Goal: Find specific page/section: Find specific page/section

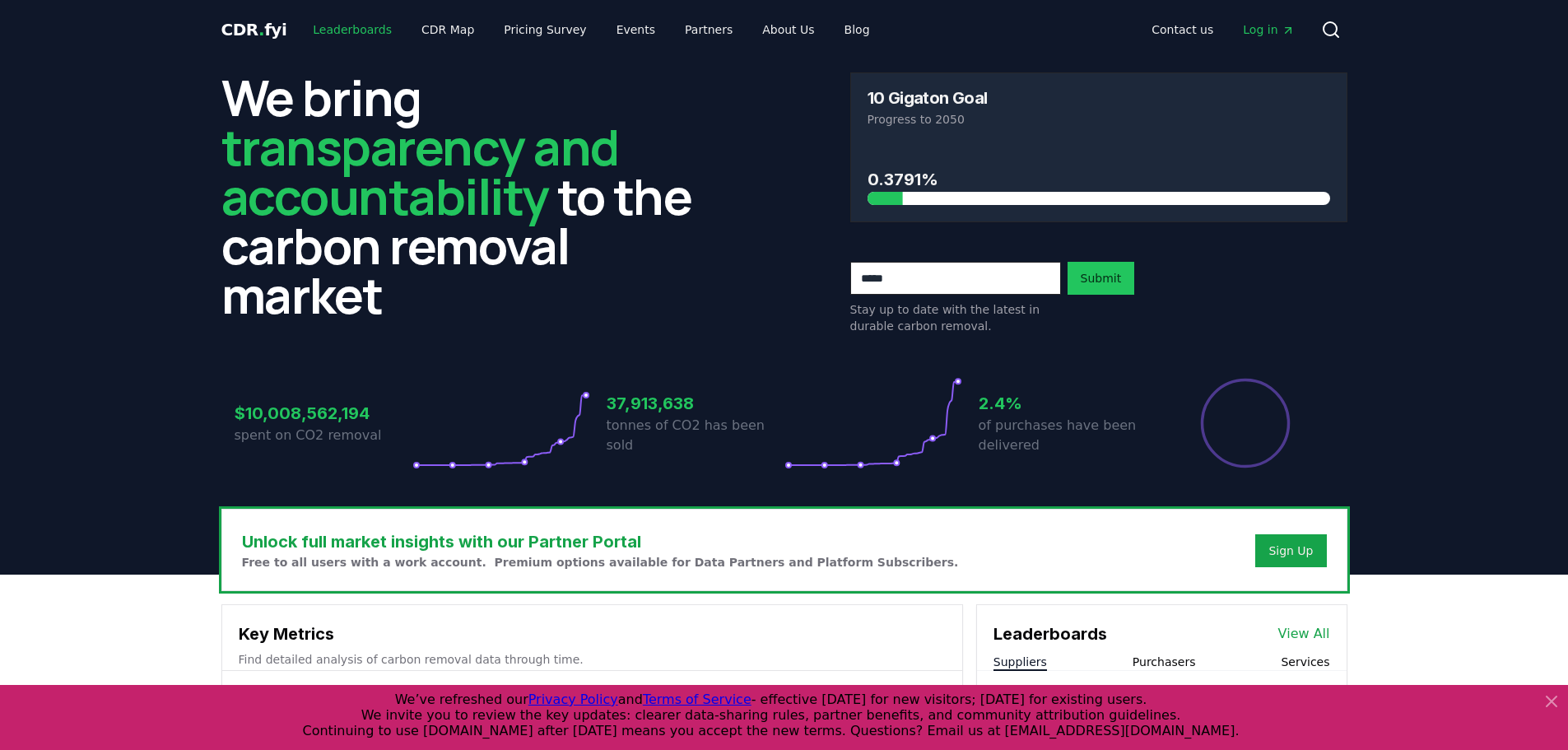
click at [361, 34] on link "Leaderboards" at bounding box center [352, 30] width 105 height 30
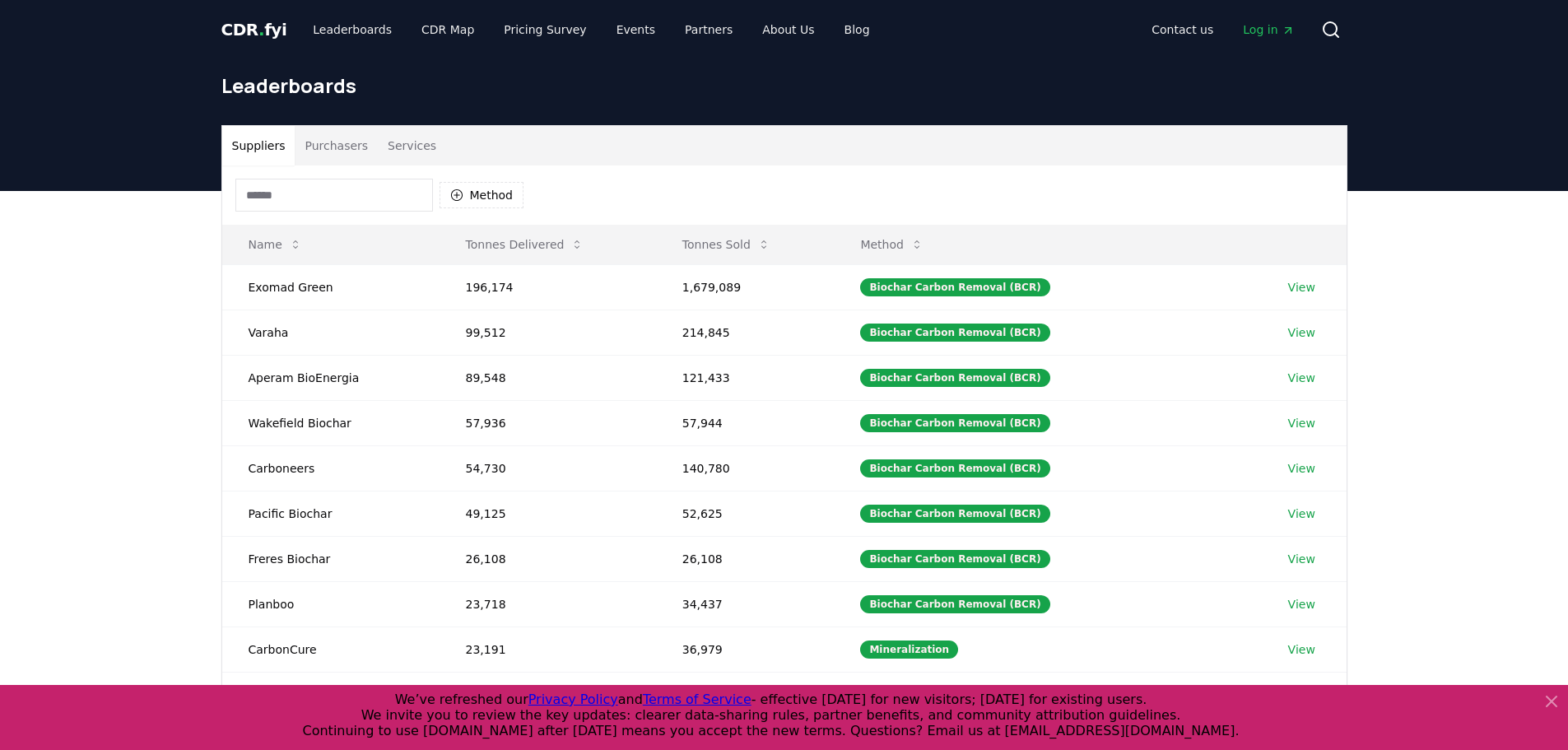
click at [393, 139] on button "Services" at bounding box center [412, 146] width 69 height 40
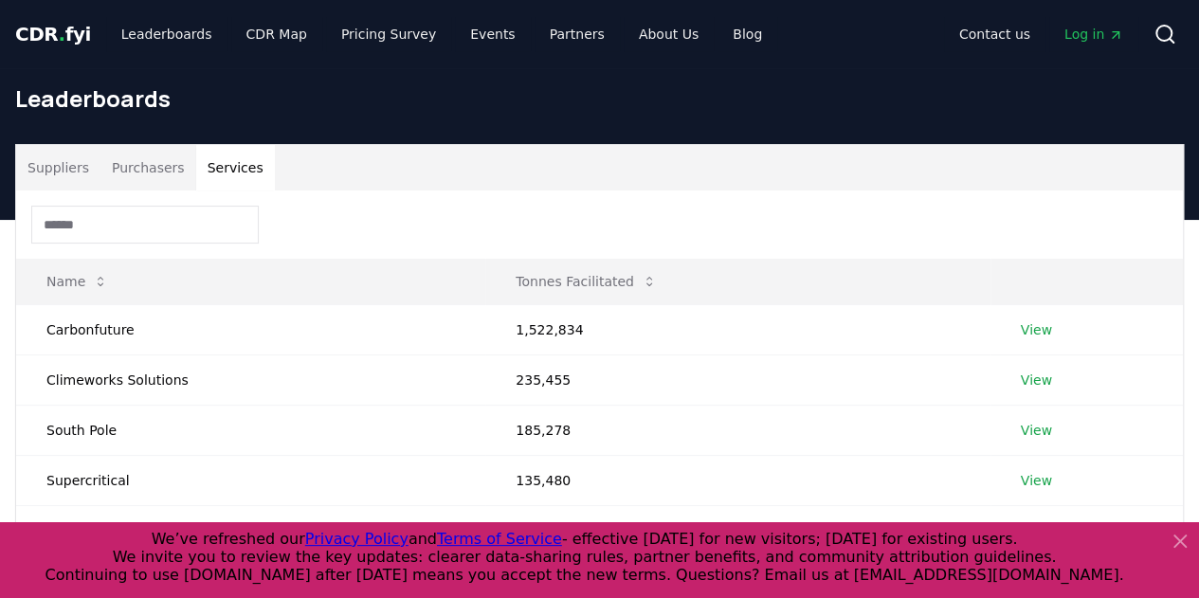
click at [1174, 541] on icon at bounding box center [1180, 541] width 23 height 23
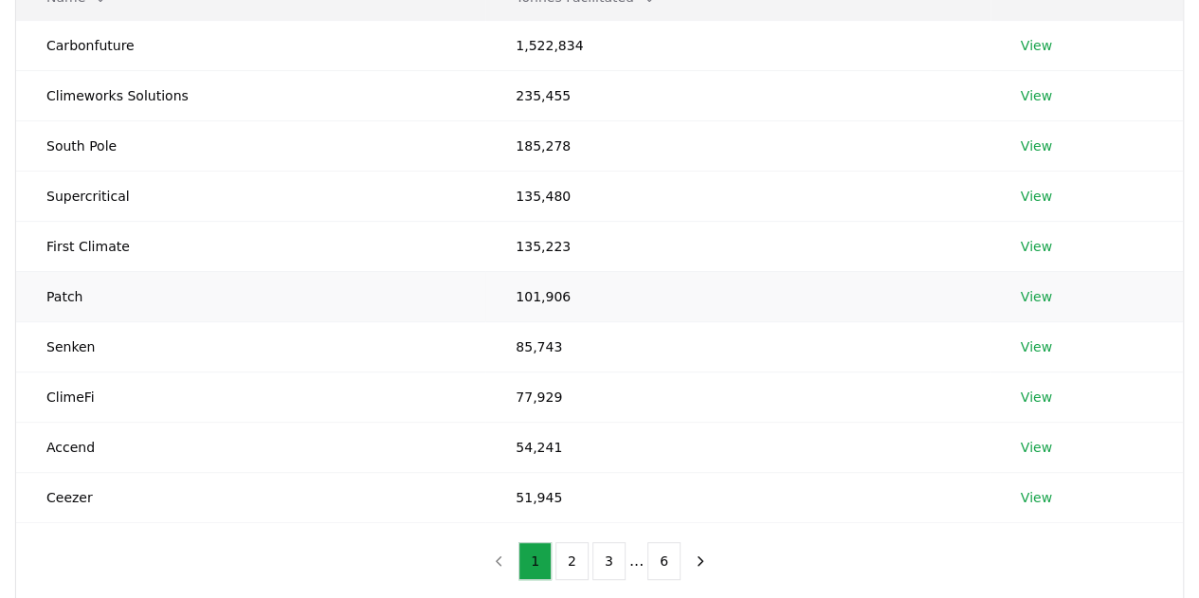
scroll to position [379, 0]
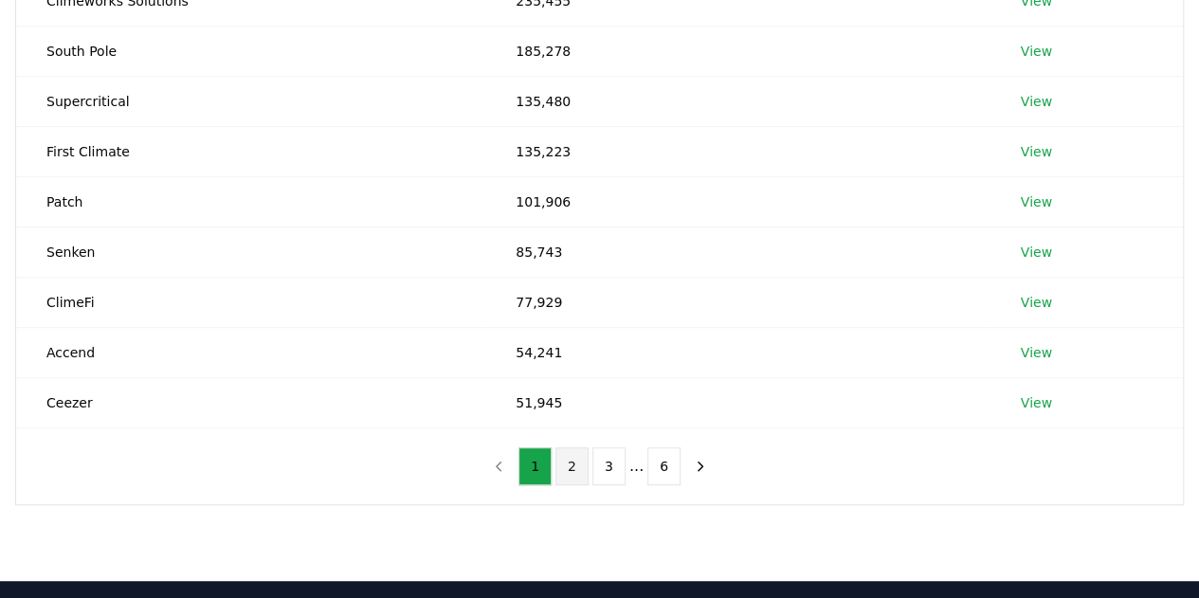
click at [575, 463] on button "2" at bounding box center [572, 467] width 33 height 38
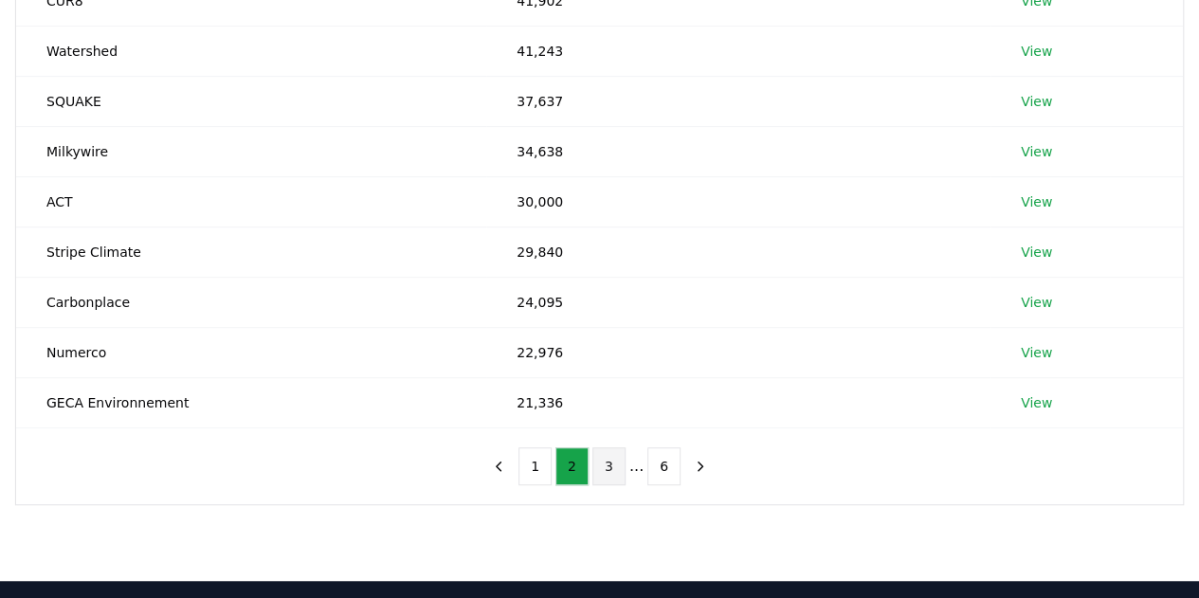
click at [610, 462] on button "3" at bounding box center [609, 467] width 33 height 38
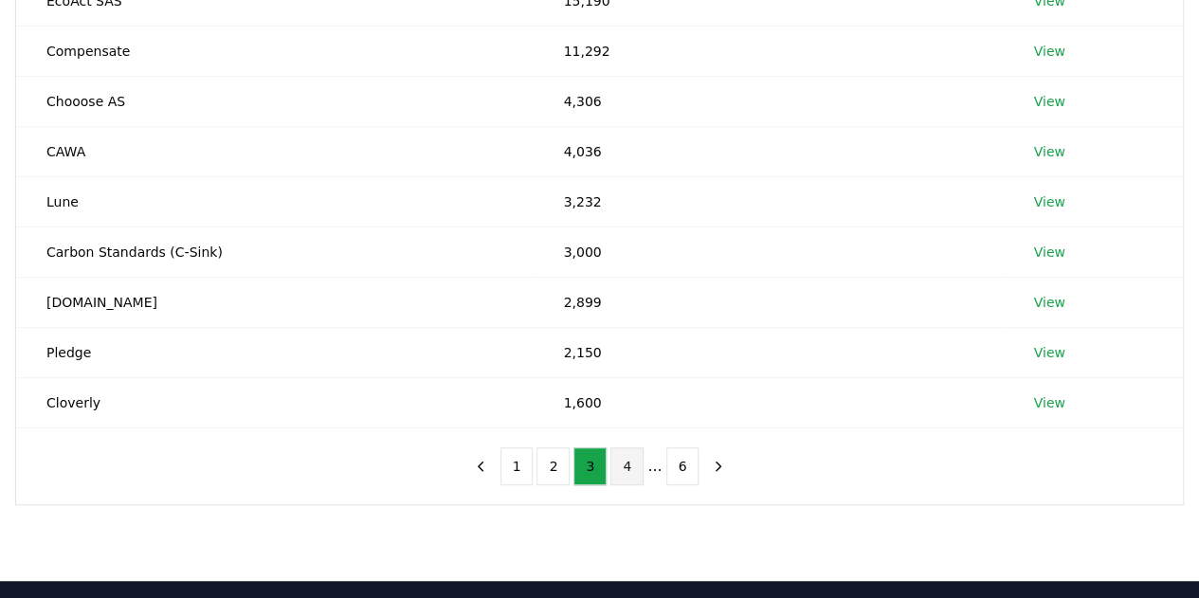
click at [625, 468] on button "4" at bounding box center [627, 467] width 33 height 38
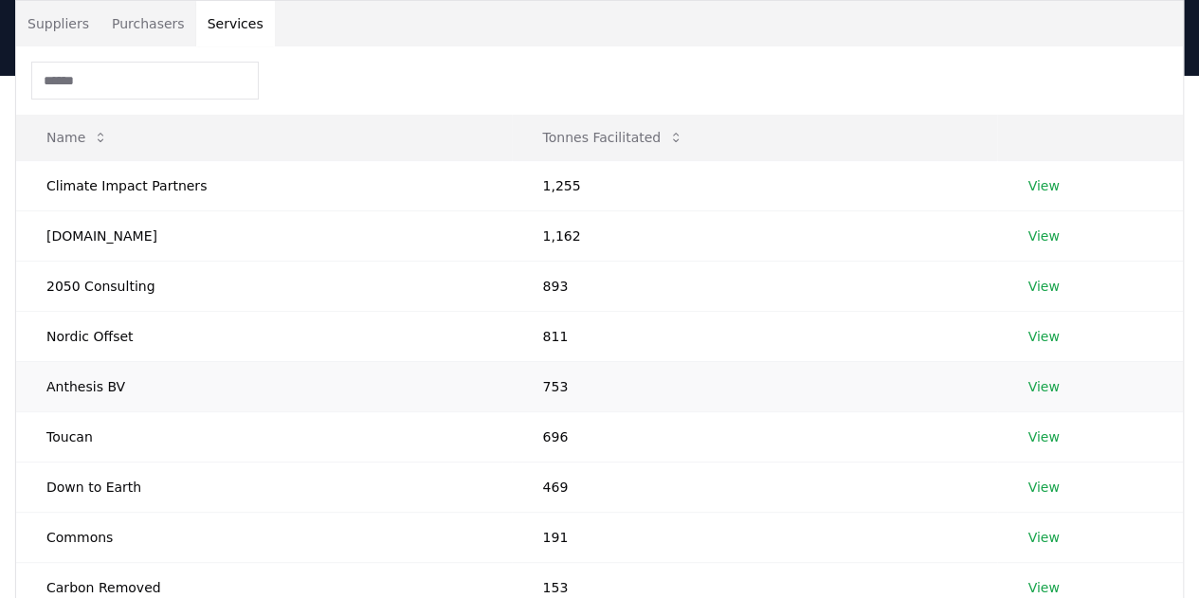
scroll to position [0, 0]
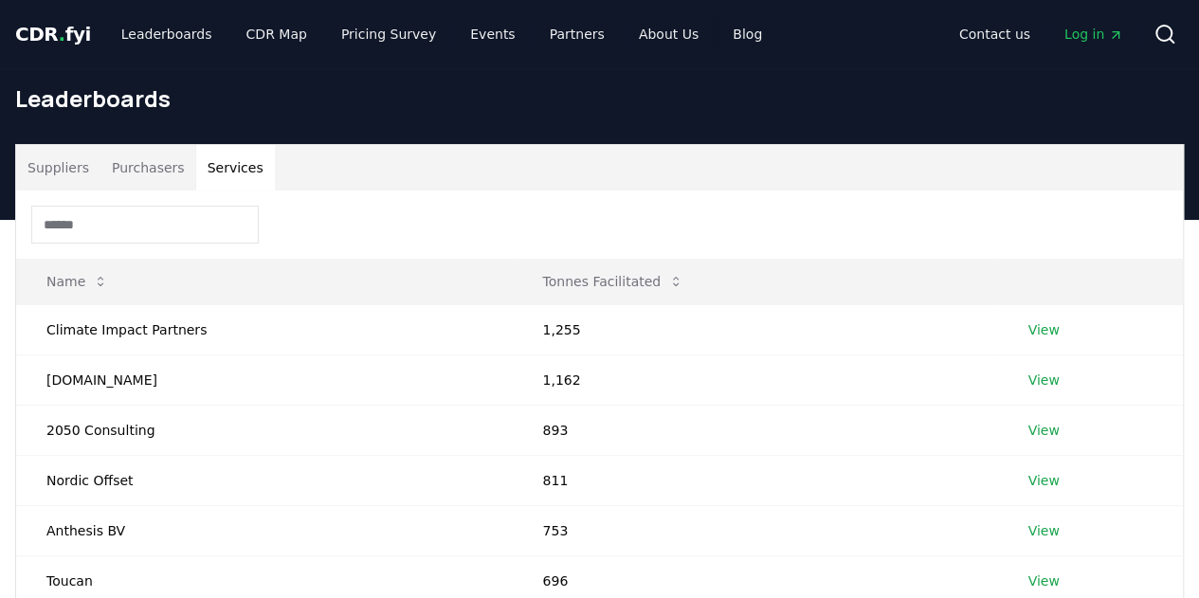
click at [160, 231] on input at bounding box center [145, 225] width 228 height 38
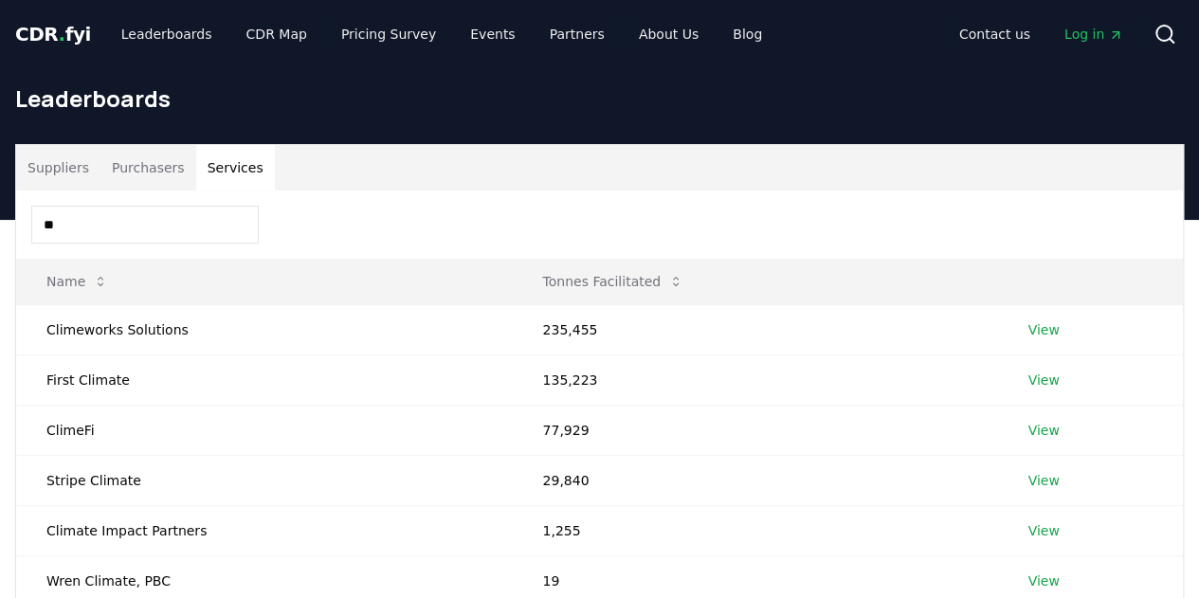
type input "*"
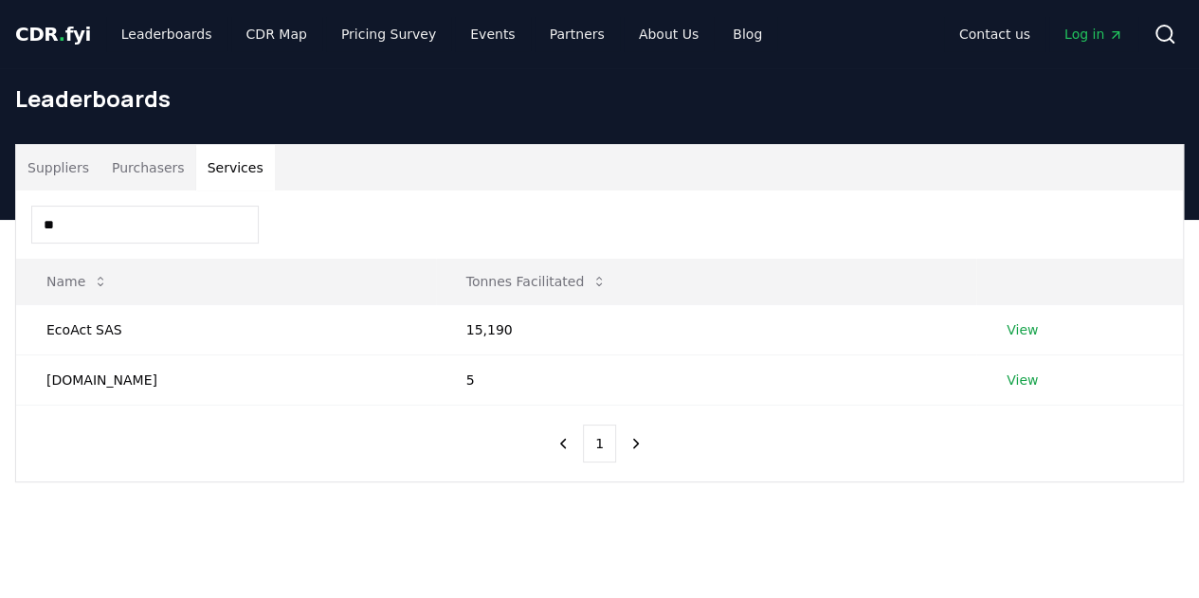
type input "*"
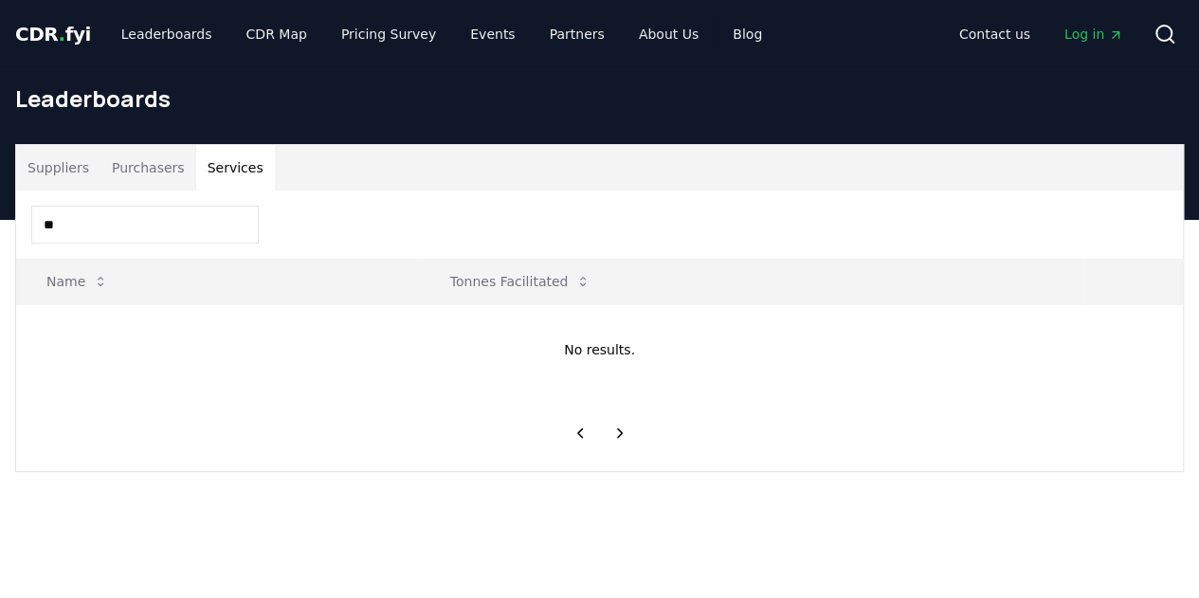
type input "*"
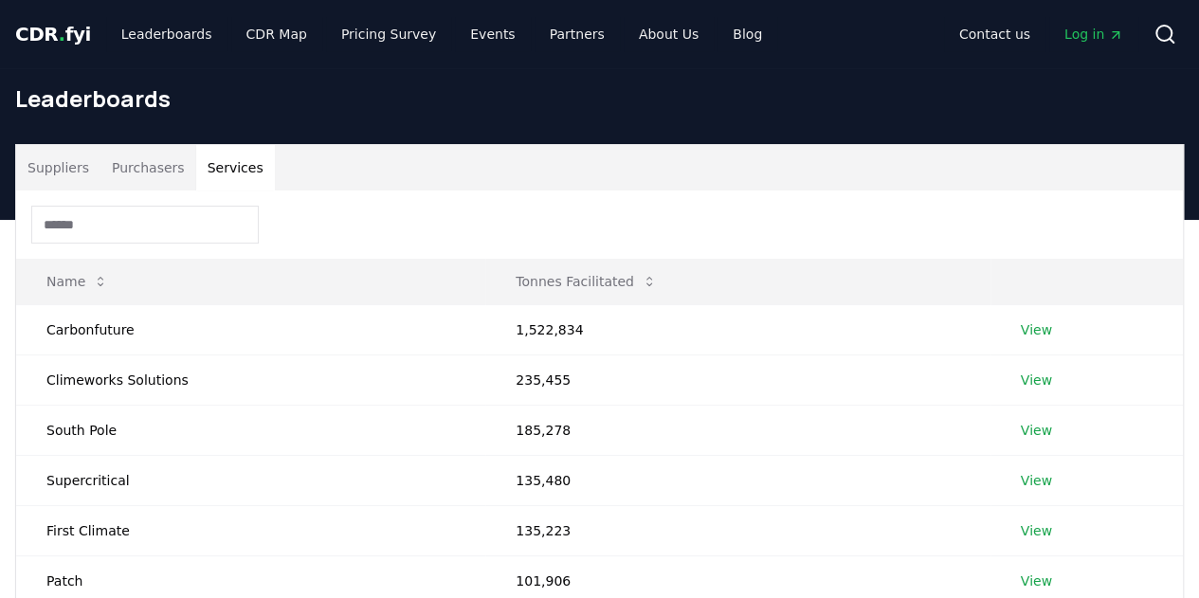
click at [73, 163] on button "Suppliers" at bounding box center [58, 168] width 84 height 46
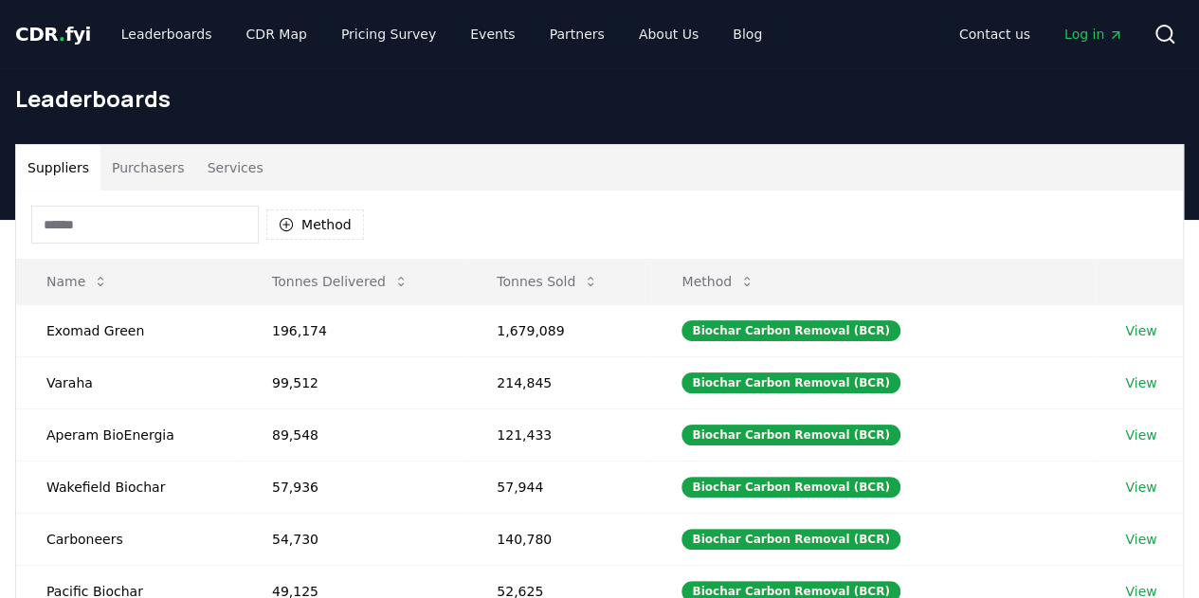
click at [173, 229] on input at bounding box center [145, 225] width 228 height 38
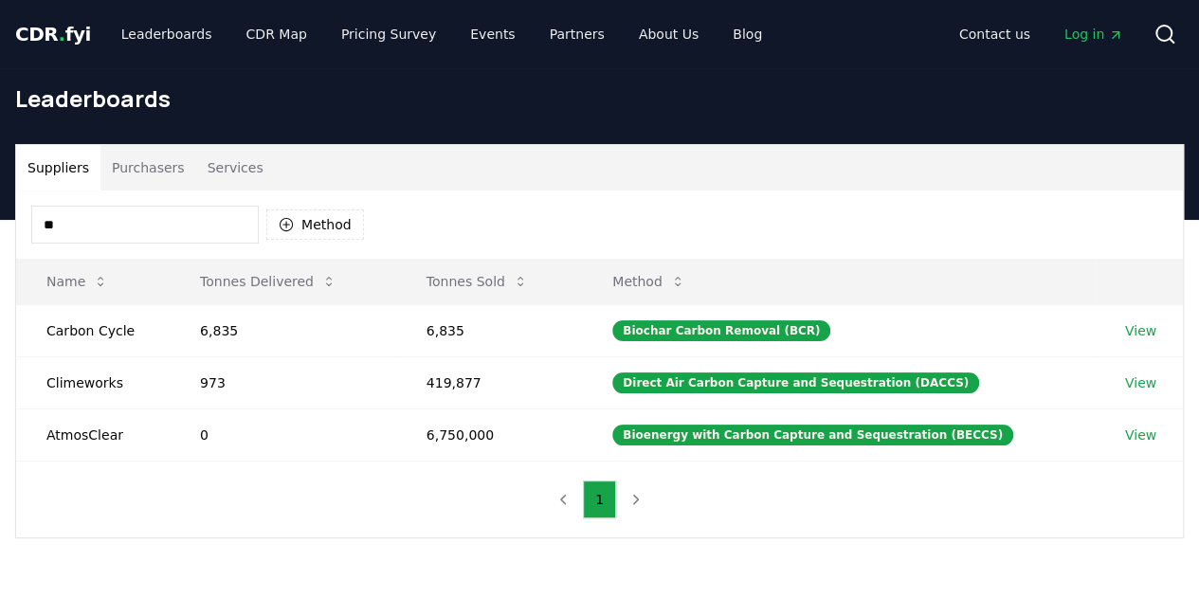
type input "*"
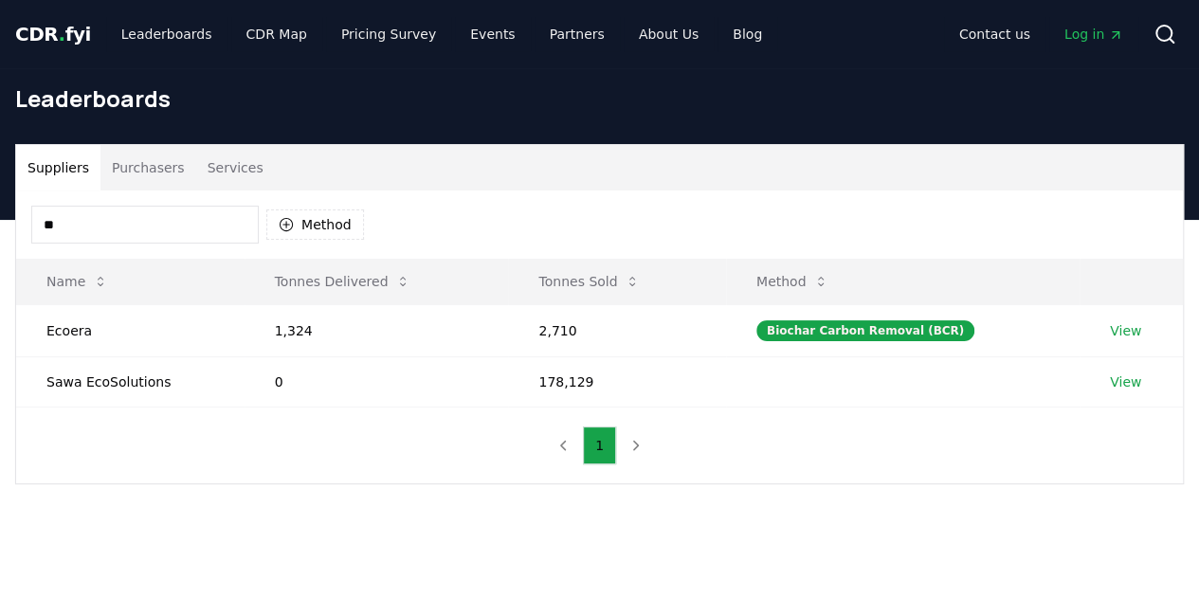
type input "*"
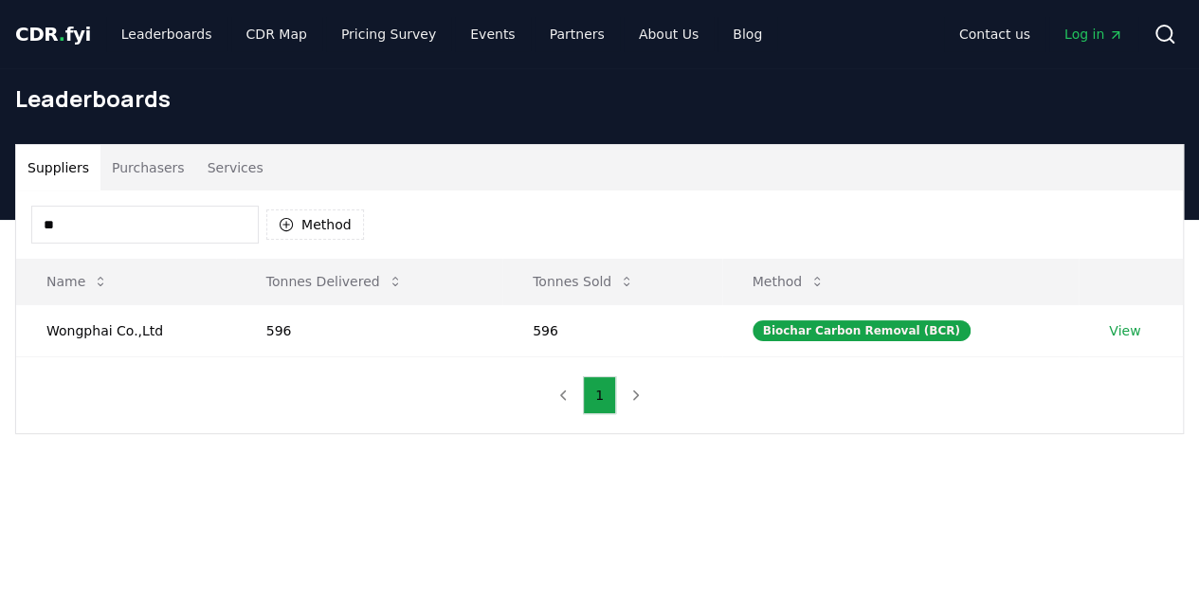
type input "*"
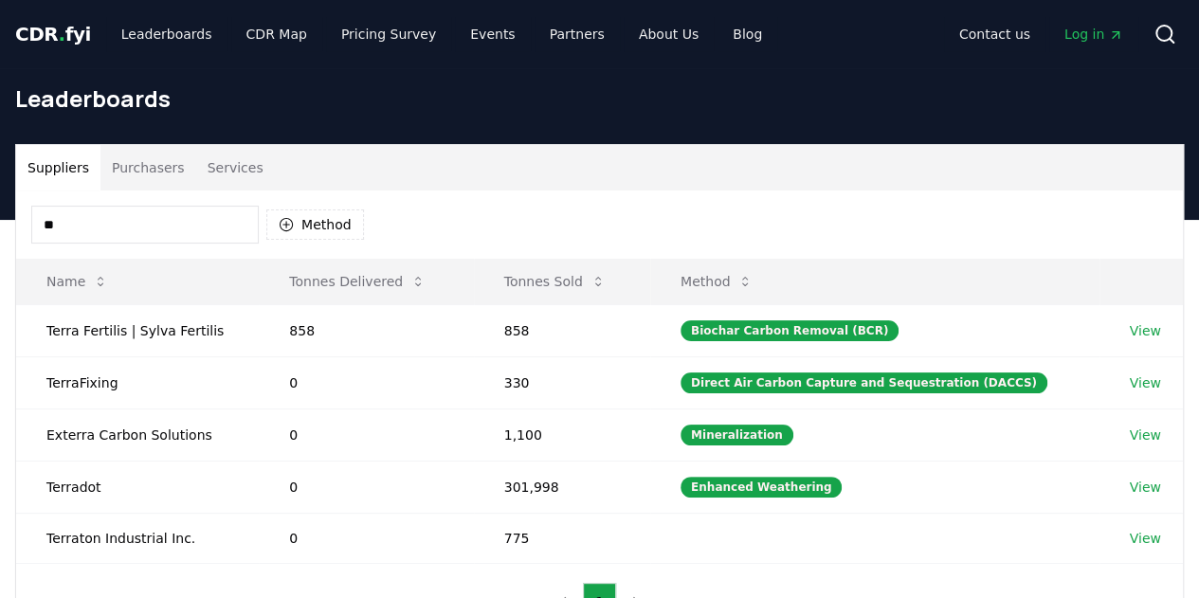
type input "*"
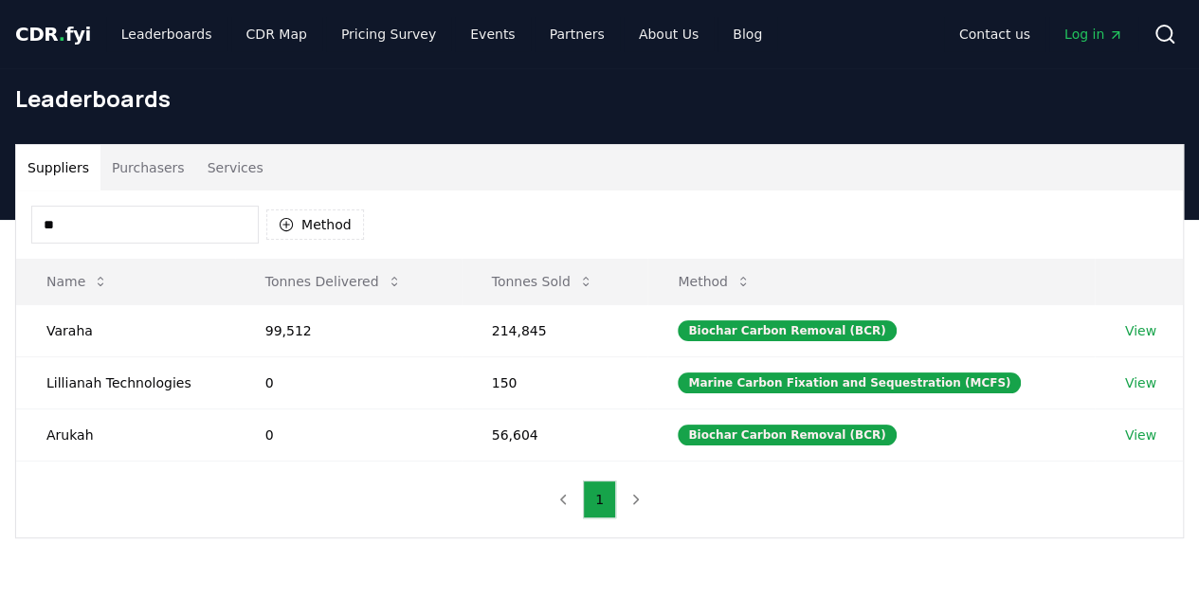
type input "*"
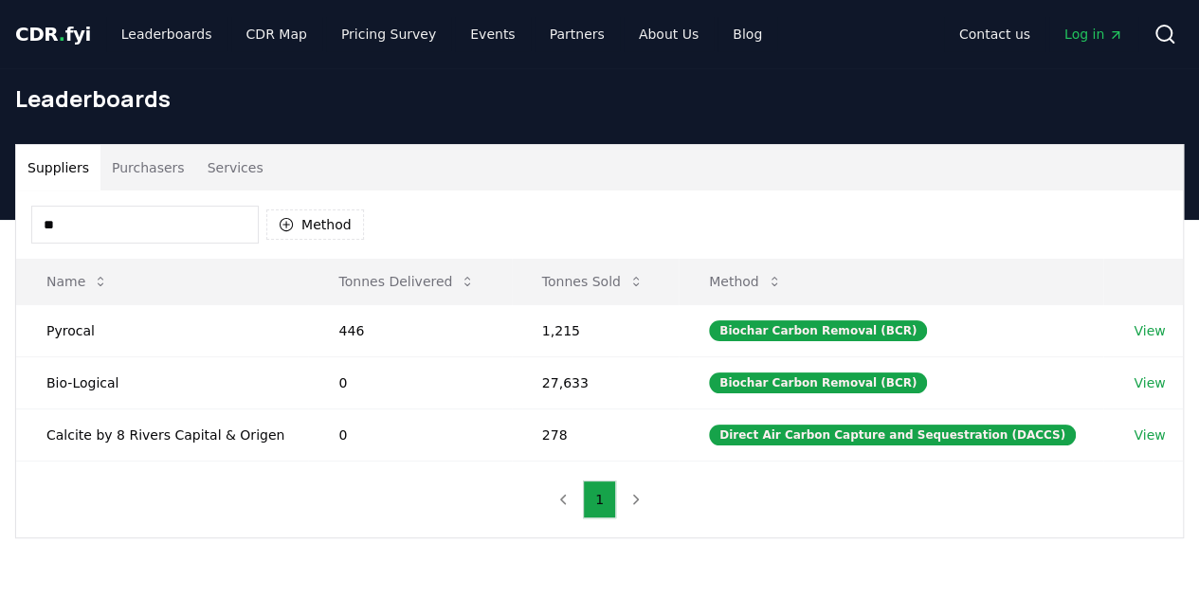
type input "*"
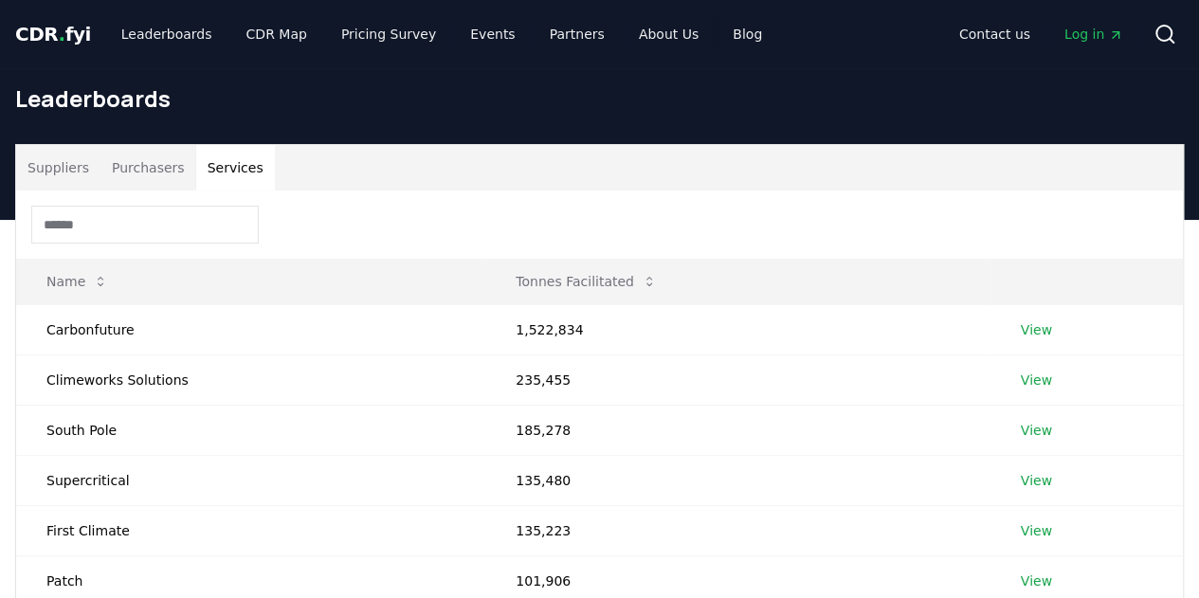
click at [231, 157] on button "Services" at bounding box center [235, 168] width 79 height 46
click at [135, 217] on input at bounding box center [145, 225] width 228 height 38
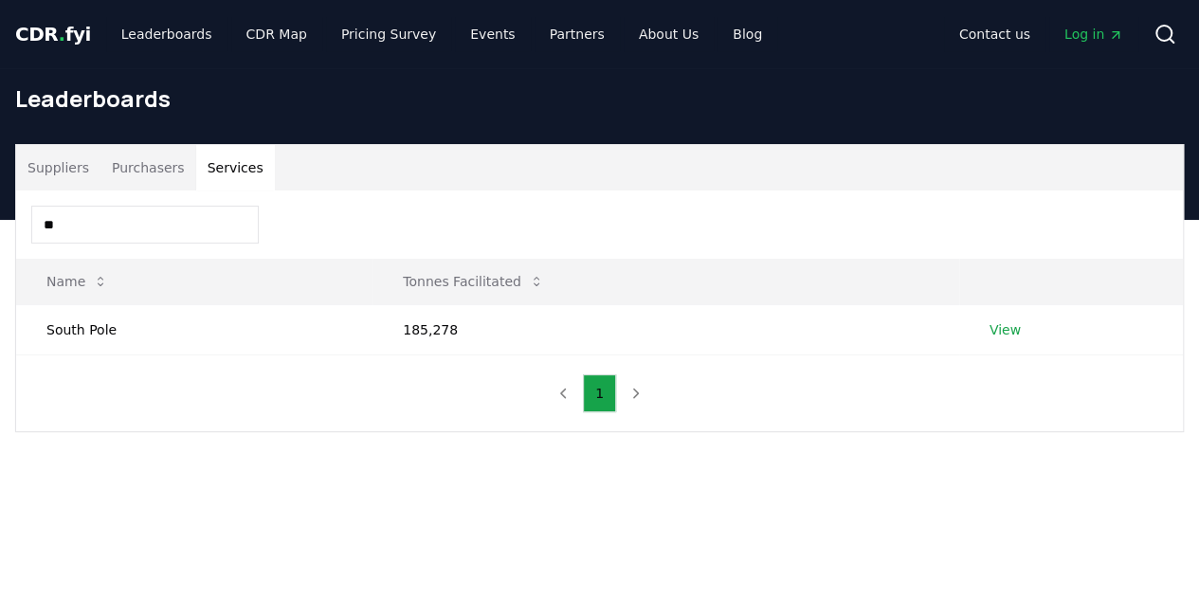
type input "*"
